Goal: Book appointment/travel/reservation

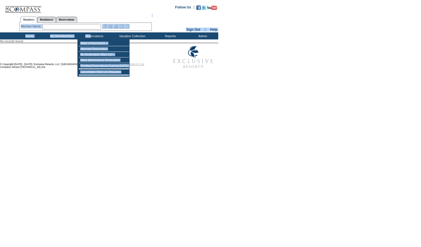
click at [90, 35] on form "Follow Us ::" at bounding box center [209, 36] width 419 height 70
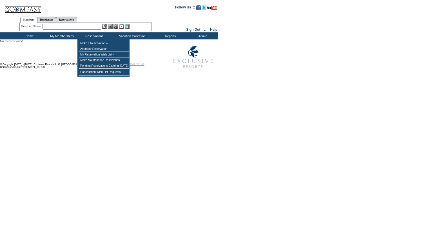
click at [94, 15] on ul "Members Residences Reservations" at bounding box center [85, 15] width 132 height 3
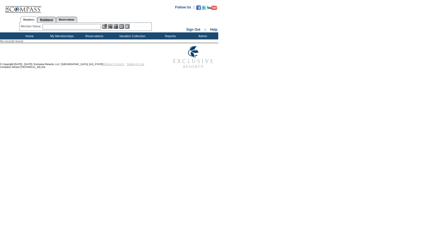
click at [56, 22] on link "Residences" at bounding box center [46, 20] width 19 height 6
click at [93, 24] on input "text" at bounding box center [91, 27] width 70 height 6
click at [77, 19] on link "Reservations" at bounding box center [66, 20] width 21 height 6
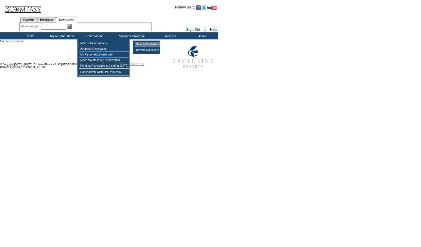
click at [137, 44] on td "Search Availability" at bounding box center [147, 45] width 25 height 6
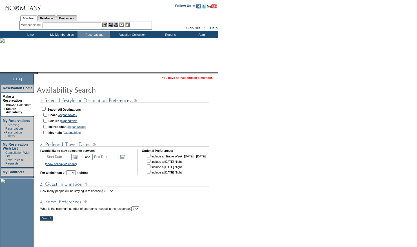
click at [47, 116] on input "checkbox" at bounding box center [45, 115] width 4 height 4
checkbox input "true"
click at [76, 157] on link "Open the calendar popup." at bounding box center [75, 157] width 6 height 6
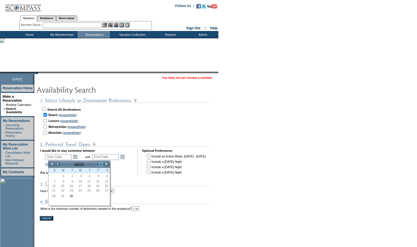
click at [100, 165] on link ">" at bounding box center [101, 165] width 6 height 6
click at [89, 185] on link "9" at bounding box center [88, 183] width 8 height 6
type input "[DATE]"
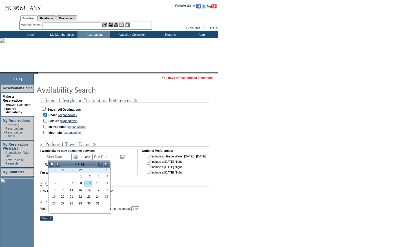
type input "[DATE]"
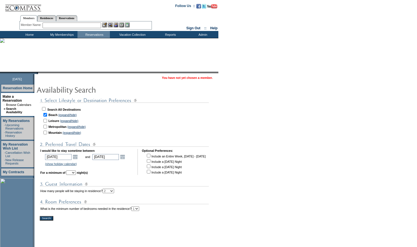
click at [47, 224] on td at bounding box center [145, 222] width 211 height 3
click at [47, 221] on input "Search!" at bounding box center [47, 218] width 14 height 5
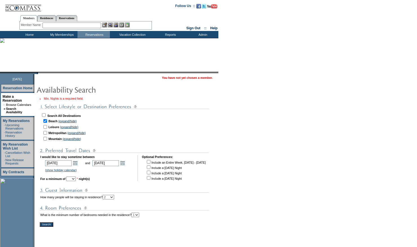
click at [47, 222] on td at bounding box center [145, 219] width 211 height 3
click at [18, 103] on link "Browse Calendars" at bounding box center [18, 104] width 25 height 3
